Goal: Task Accomplishment & Management: Manage account settings

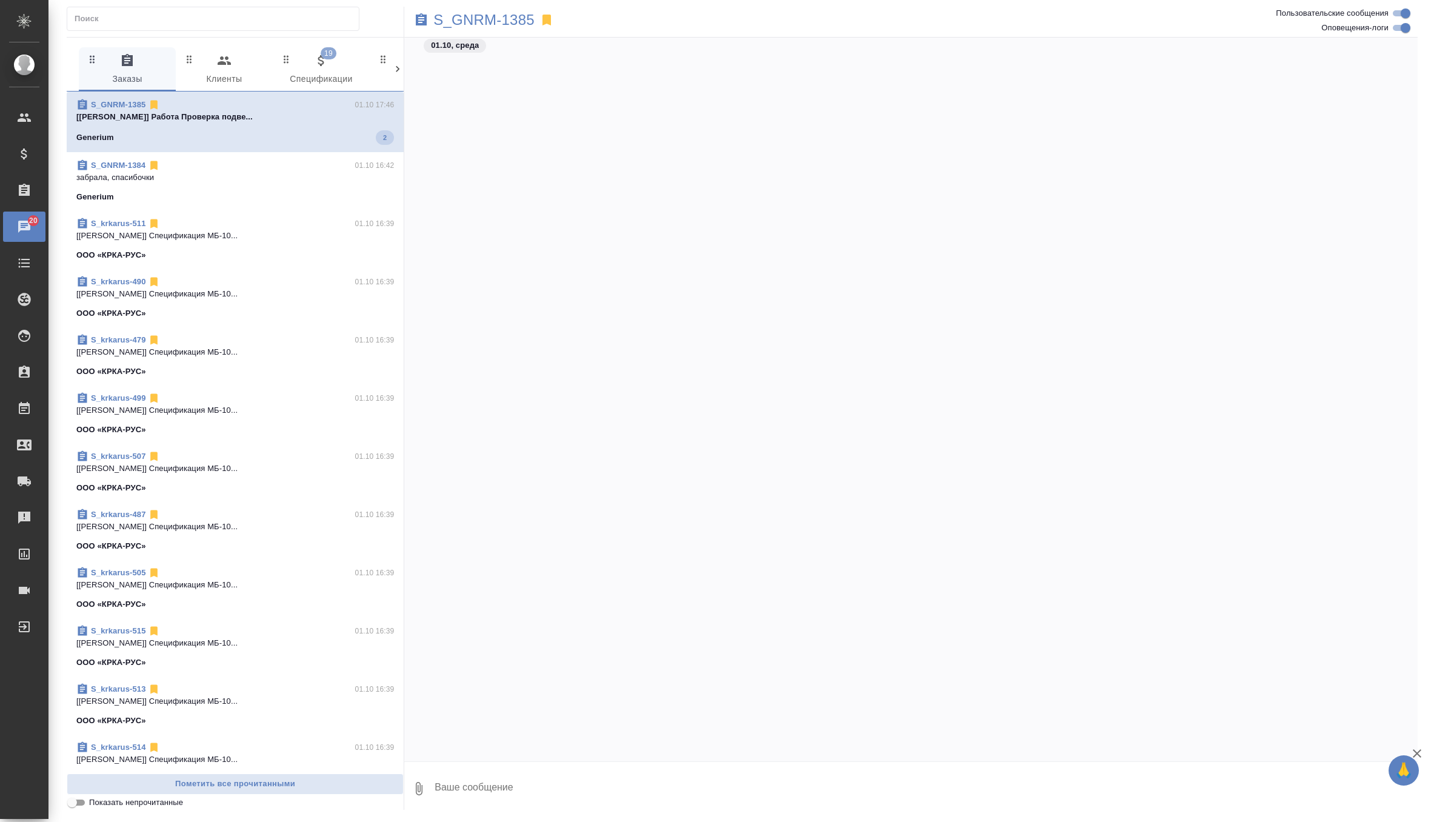
scroll to position [42965, 0]
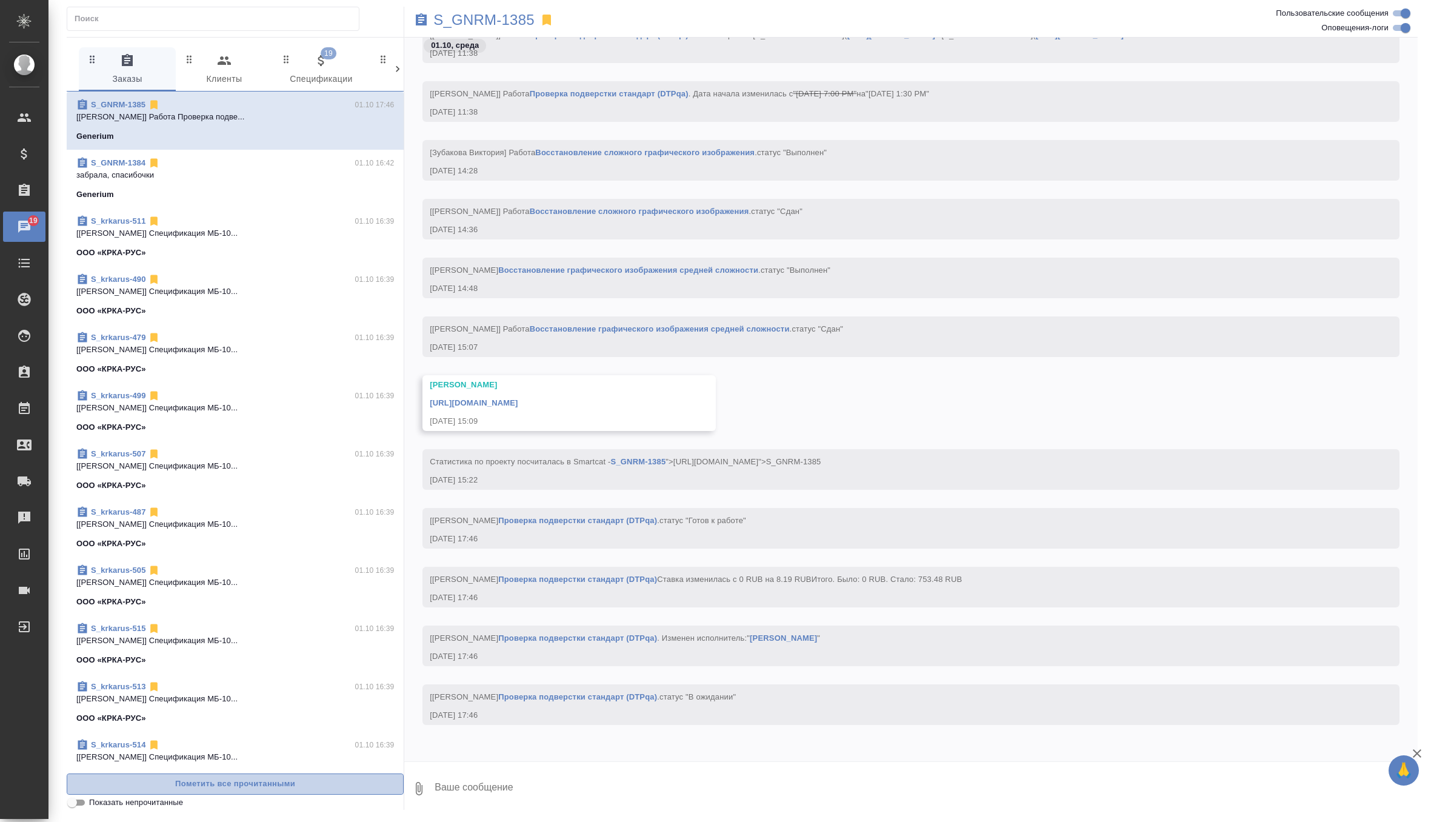
click at [224, 787] on span "Пометить все прочитанными" at bounding box center [235, 784] width 324 height 14
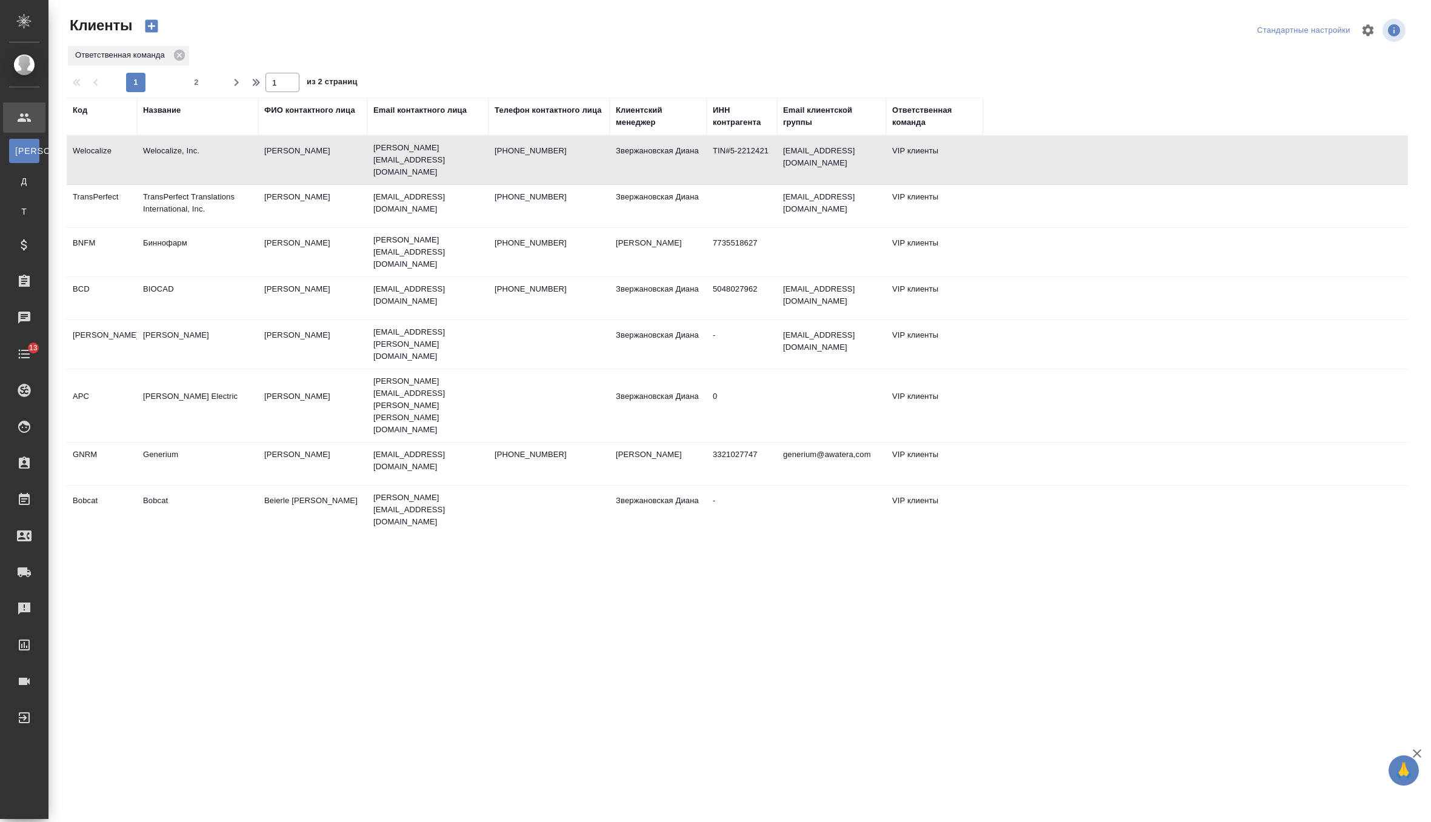
select select "RU"
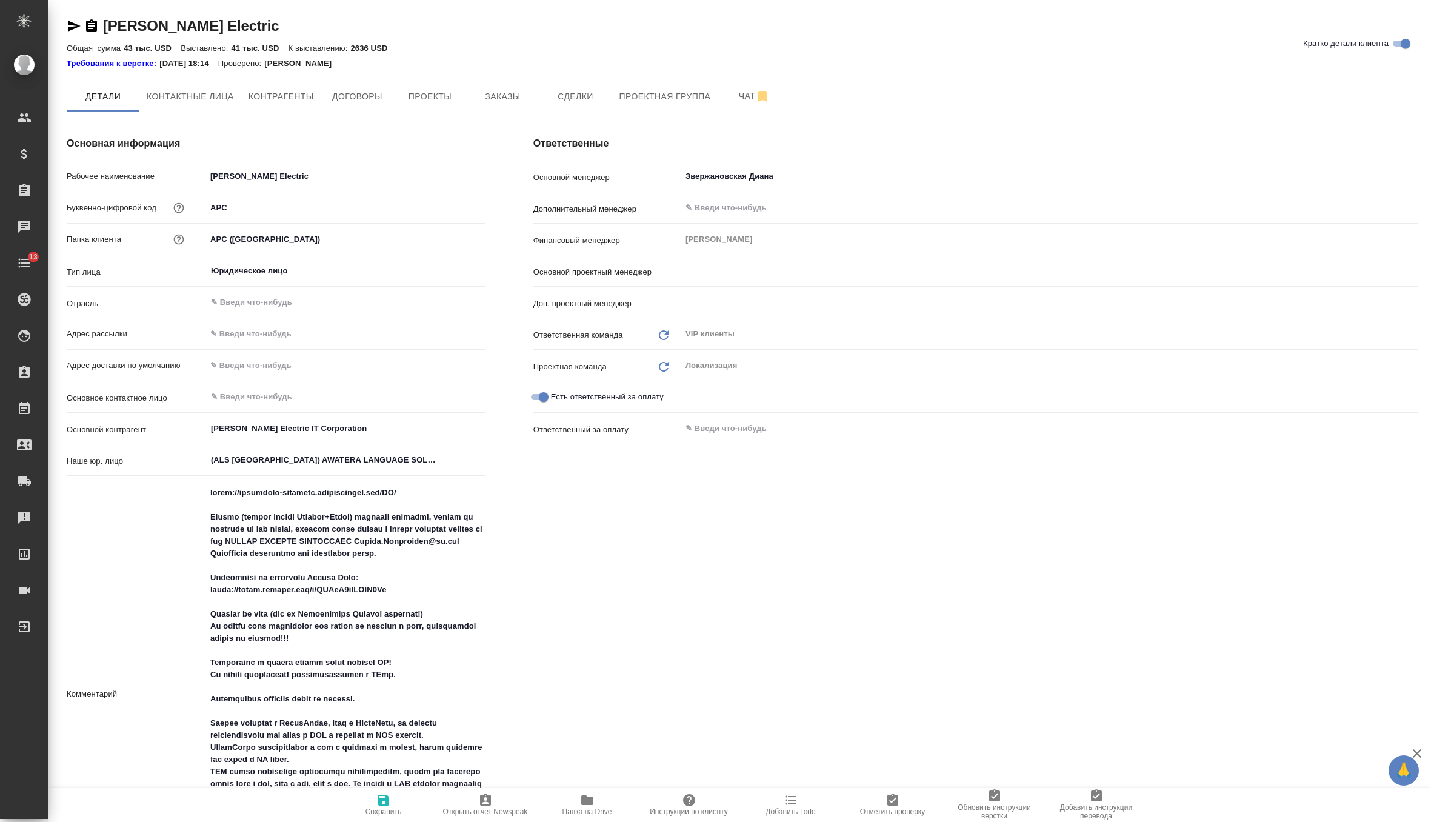
type input "Муталимов Марк"
type input "Горшкова Валентина"
